Goal: Task Accomplishment & Management: Use online tool/utility

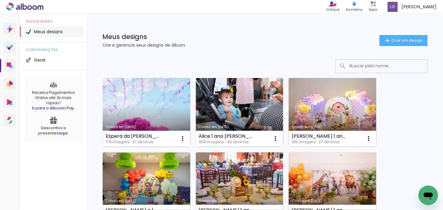
click at [157, 100] on link "Criado em [DATE]" at bounding box center [147, 112] width 88 height 69
